Goal: Information Seeking & Learning: Learn about a topic

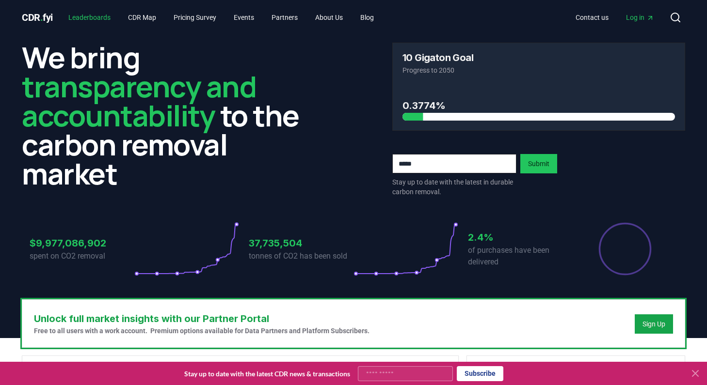
click at [92, 22] on link "Leaderboards" at bounding box center [90, 17] width 58 height 17
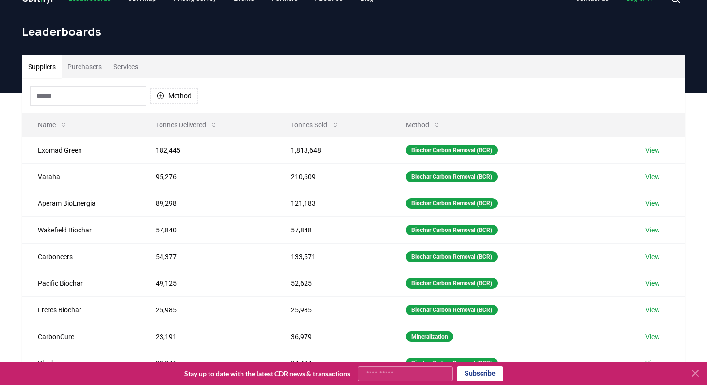
scroll to position [21, 0]
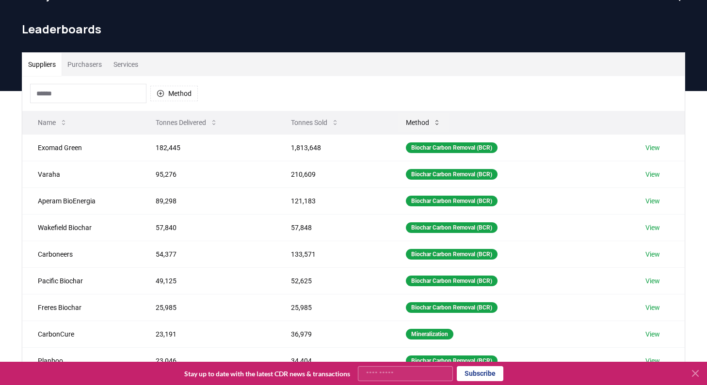
click at [415, 126] on button "Method" at bounding box center [423, 122] width 50 height 19
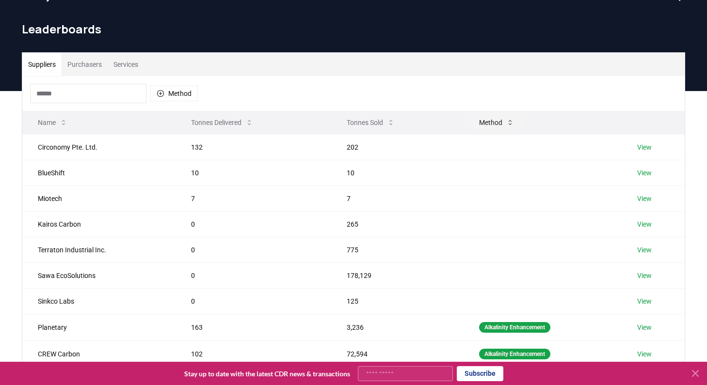
click at [494, 128] on button "Method" at bounding box center [496, 122] width 50 height 19
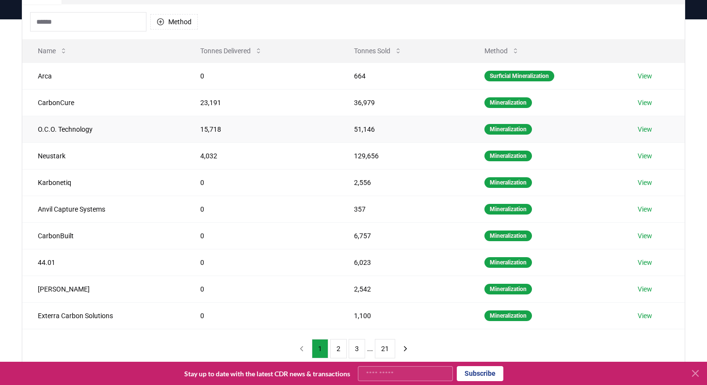
scroll to position [256, 0]
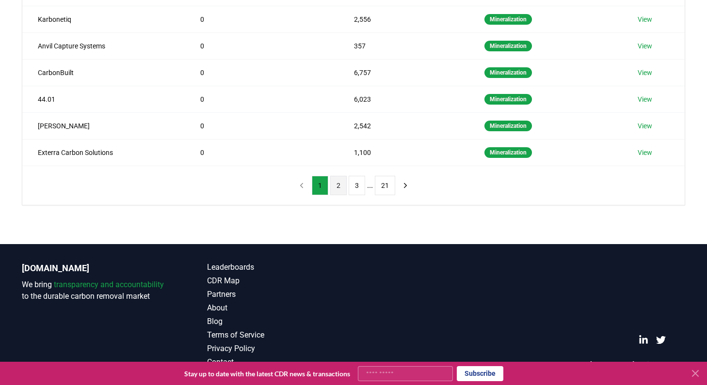
click at [333, 186] on button "2" at bounding box center [338, 185] width 16 height 19
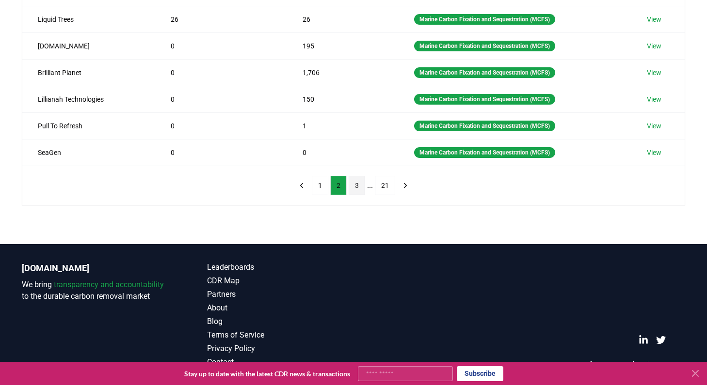
click at [355, 184] on button "3" at bounding box center [357, 185] width 16 height 19
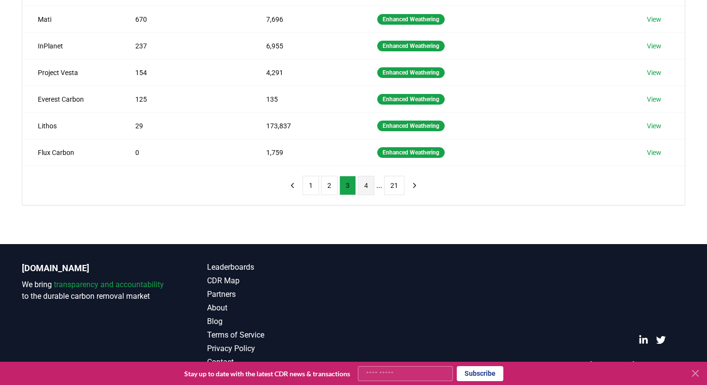
click at [367, 188] on button "4" at bounding box center [366, 185] width 16 height 19
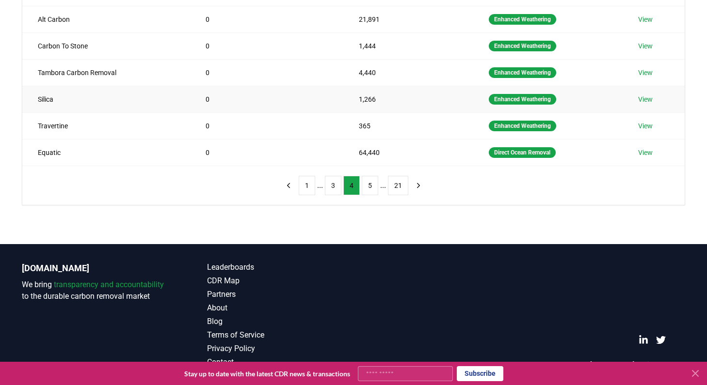
scroll to position [0, 0]
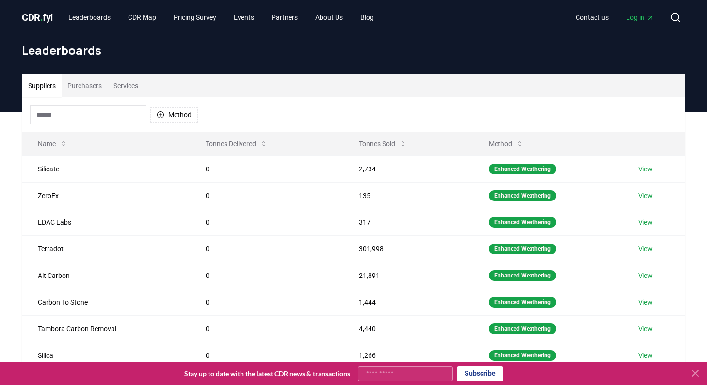
click at [91, 93] on button "Purchasers" at bounding box center [85, 85] width 46 height 23
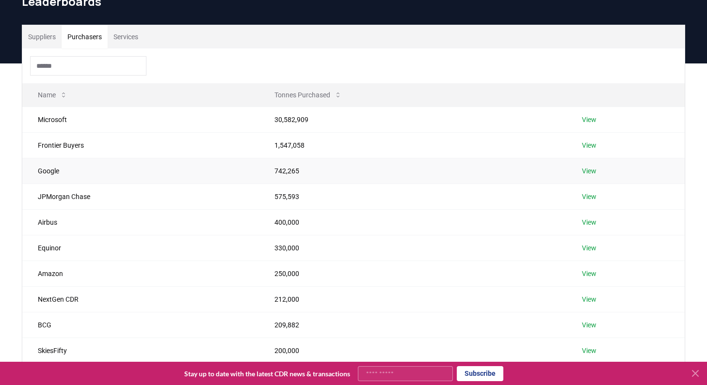
scroll to position [85, 0]
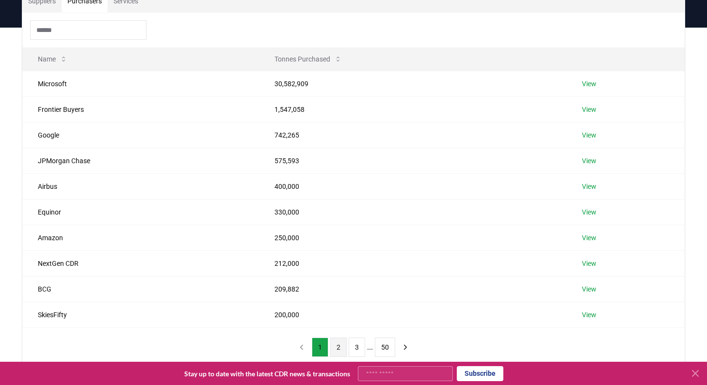
click at [334, 341] on button "2" at bounding box center [338, 347] width 16 height 19
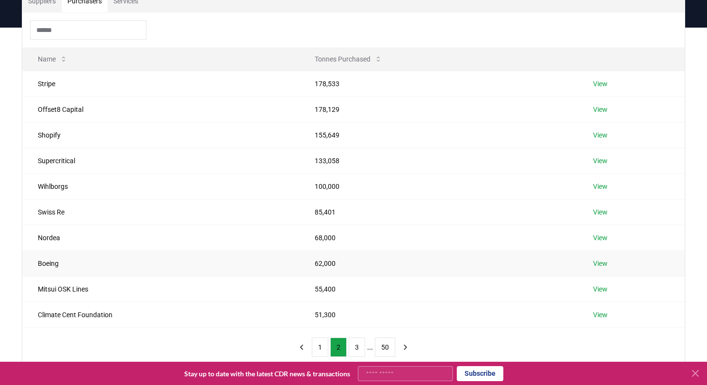
scroll to position [179, 0]
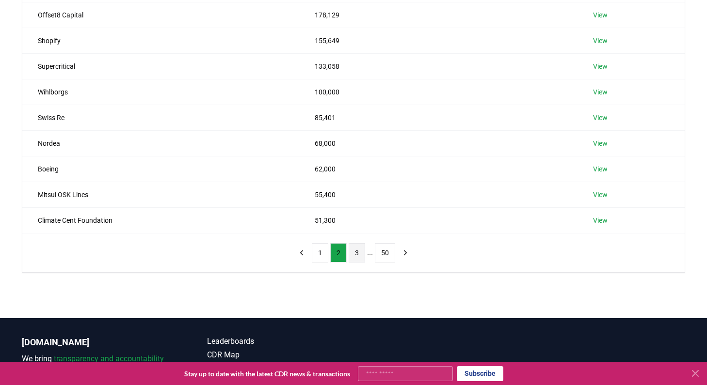
click at [354, 260] on button "3" at bounding box center [357, 252] width 16 height 19
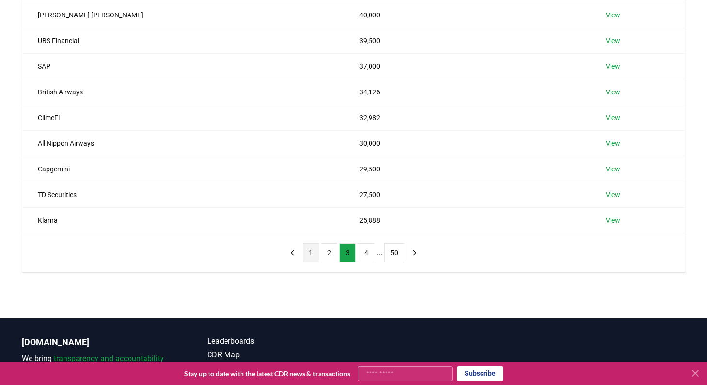
click at [311, 255] on button "1" at bounding box center [310, 252] width 16 height 19
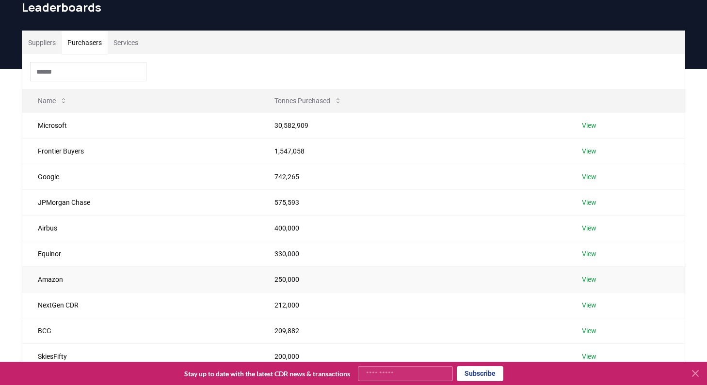
scroll to position [0, 0]
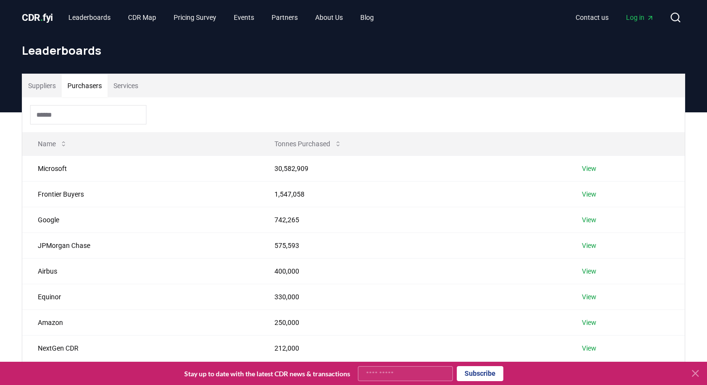
click at [651, 14] on icon "Main" at bounding box center [650, 18] width 8 height 8
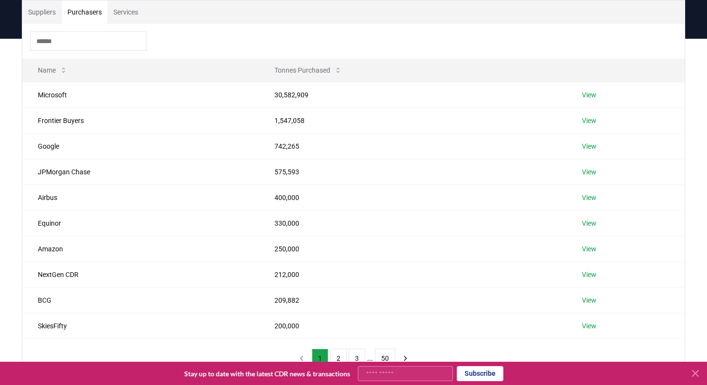
scroll to position [204, 0]
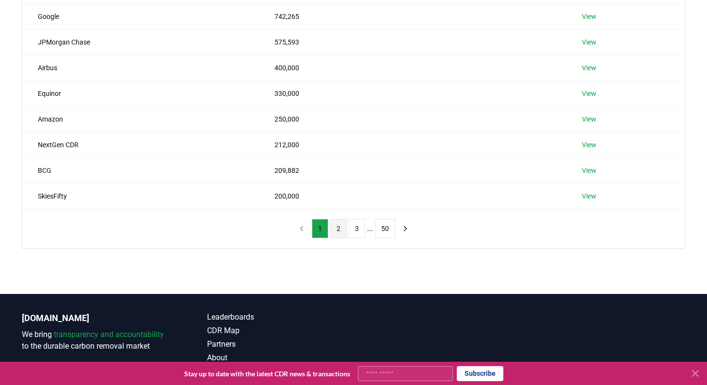
click at [339, 228] on button "2" at bounding box center [338, 228] width 16 height 19
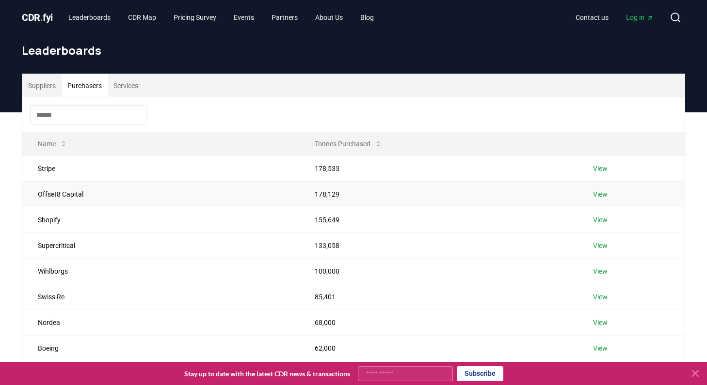
scroll to position [86, 0]
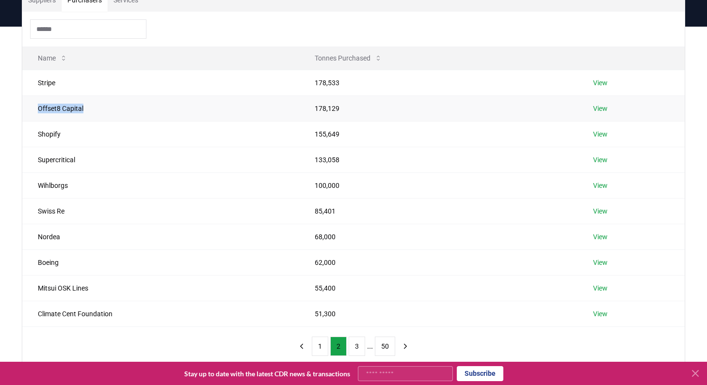
drag, startPoint x: 119, startPoint y: 106, endPoint x: 39, endPoint y: 108, distance: 80.0
click at [39, 108] on td "Offset8 Capital" at bounding box center [160, 108] width 277 height 26
copy td "Offset8 Capital"
click at [327, 345] on button "1" at bounding box center [320, 346] width 16 height 19
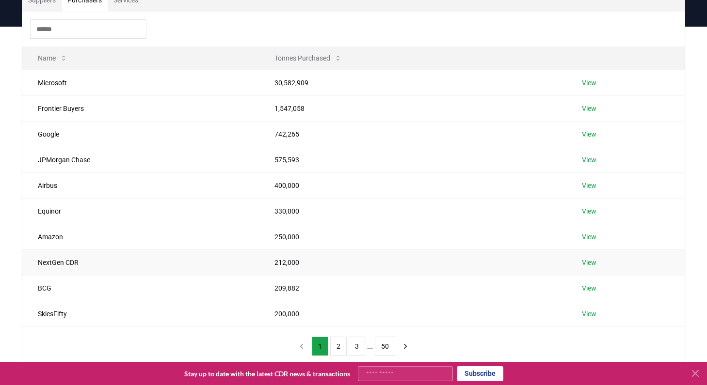
click at [61, 263] on td "NextGen CDR" at bounding box center [140, 263] width 237 height 26
click at [59, 311] on td "SkiesFifty" at bounding box center [140, 314] width 237 height 26
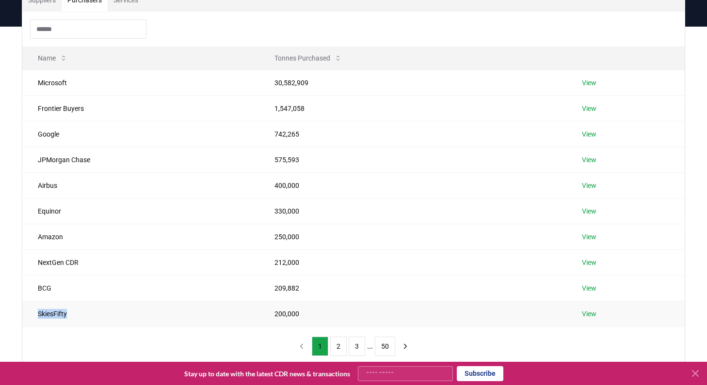
click at [59, 311] on td "SkiesFifty" at bounding box center [140, 314] width 237 height 26
copy td "SkiesFifty"
click at [330, 344] on button "2" at bounding box center [338, 346] width 16 height 19
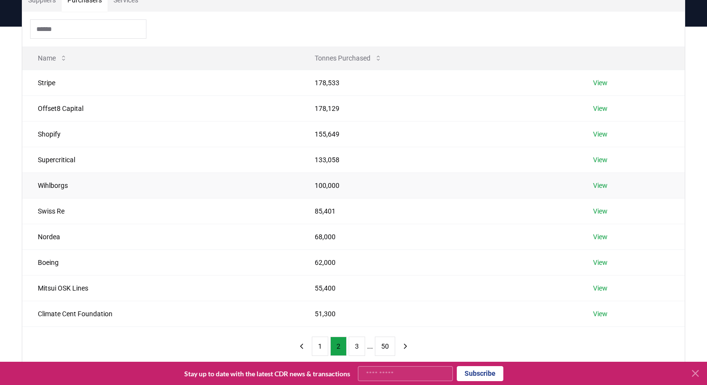
click at [57, 187] on td "Wihlborgs" at bounding box center [160, 186] width 277 height 26
copy td "Wihlborgs"
click at [59, 232] on td "Nordea" at bounding box center [160, 237] width 277 height 26
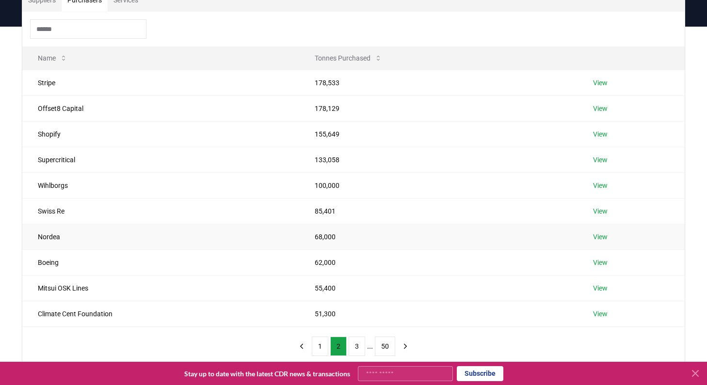
click at [53, 237] on td "Nordea" at bounding box center [160, 237] width 277 height 26
click at [312, 342] on button "1" at bounding box center [320, 346] width 16 height 19
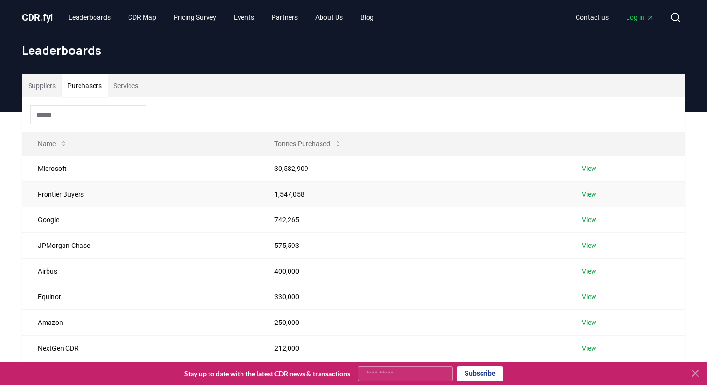
scroll to position [254, 0]
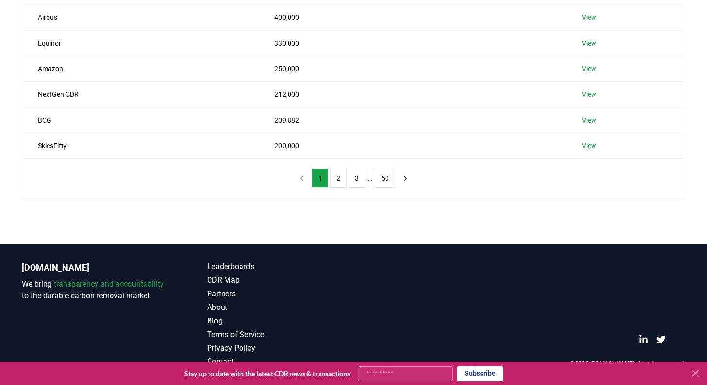
click at [346, 176] on ul "1 2 3 ... 50" at bounding box center [353, 178] width 83 height 19
click at [358, 182] on button "3" at bounding box center [357, 178] width 16 height 19
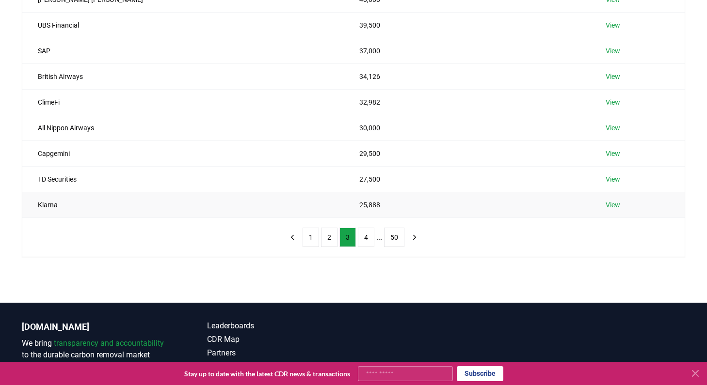
scroll to position [103, 0]
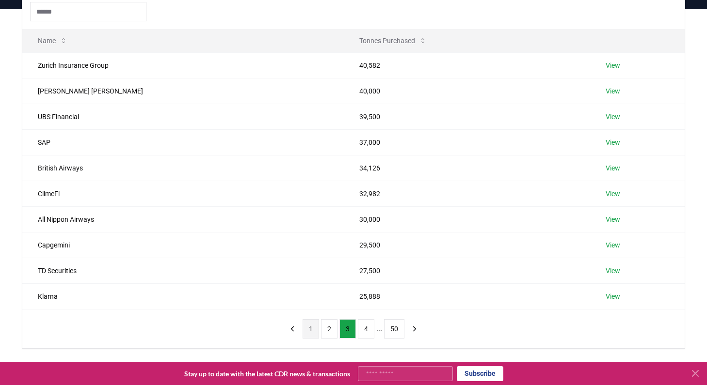
click at [311, 331] on button "1" at bounding box center [310, 328] width 16 height 19
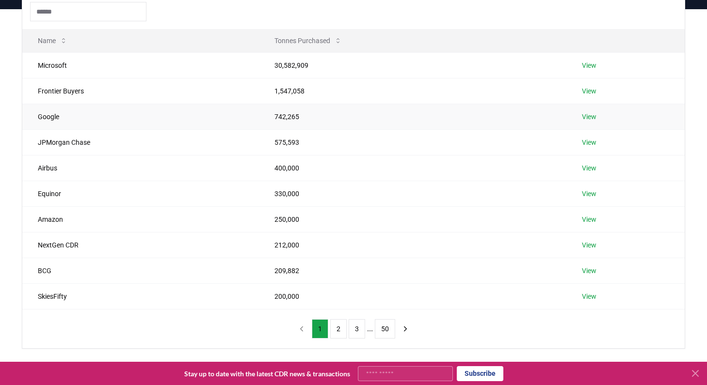
scroll to position [34, 0]
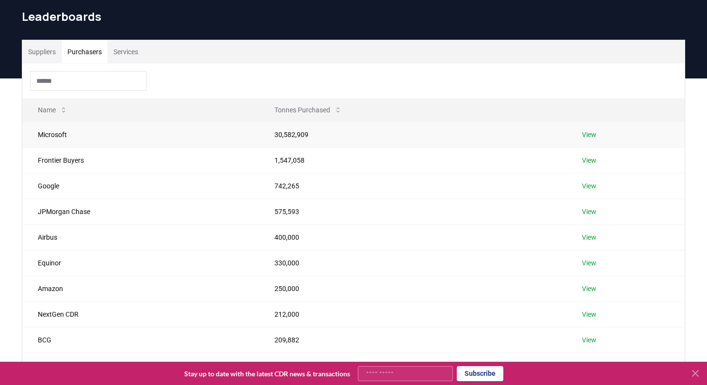
click at [56, 135] on td "Microsoft" at bounding box center [140, 135] width 237 height 26
click at [165, 136] on td "Microsoft" at bounding box center [140, 135] width 237 height 26
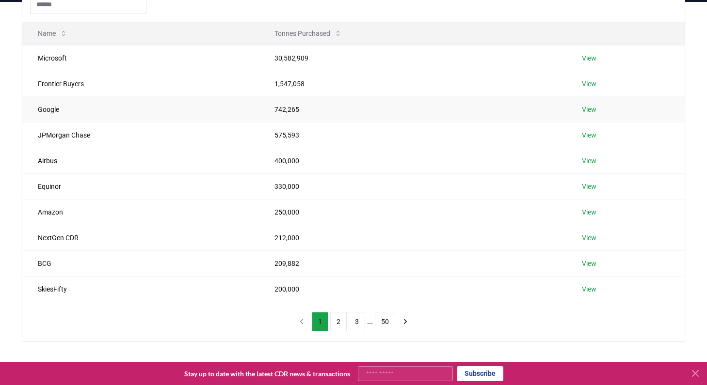
scroll to position [113, 0]
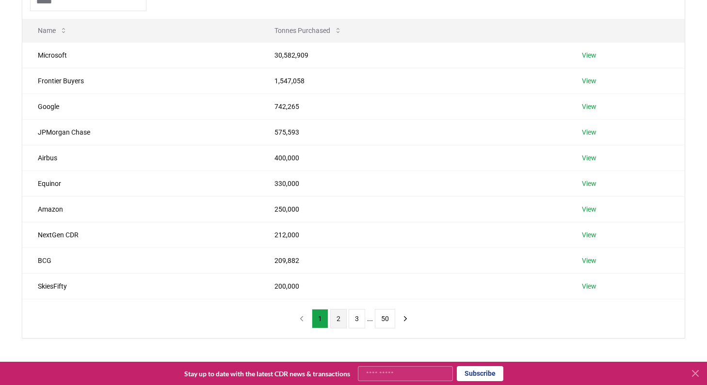
click at [339, 320] on button "2" at bounding box center [338, 318] width 16 height 19
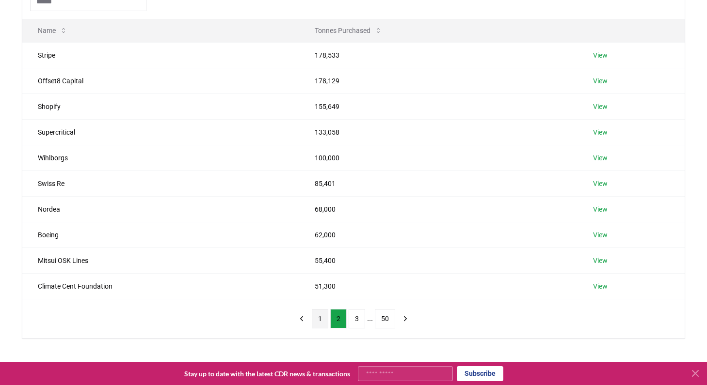
click at [318, 318] on button "1" at bounding box center [320, 318] width 16 height 19
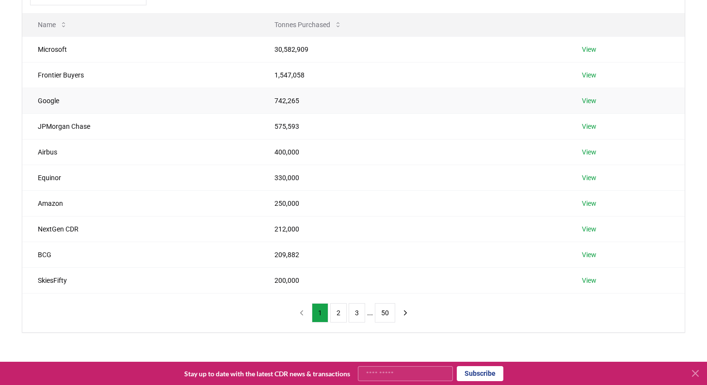
scroll to position [120, 0]
click at [48, 150] on td "Airbus" at bounding box center [140, 152] width 237 height 26
click at [108, 144] on td "Airbus" at bounding box center [140, 152] width 237 height 26
